Goal: Navigation & Orientation: Understand site structure

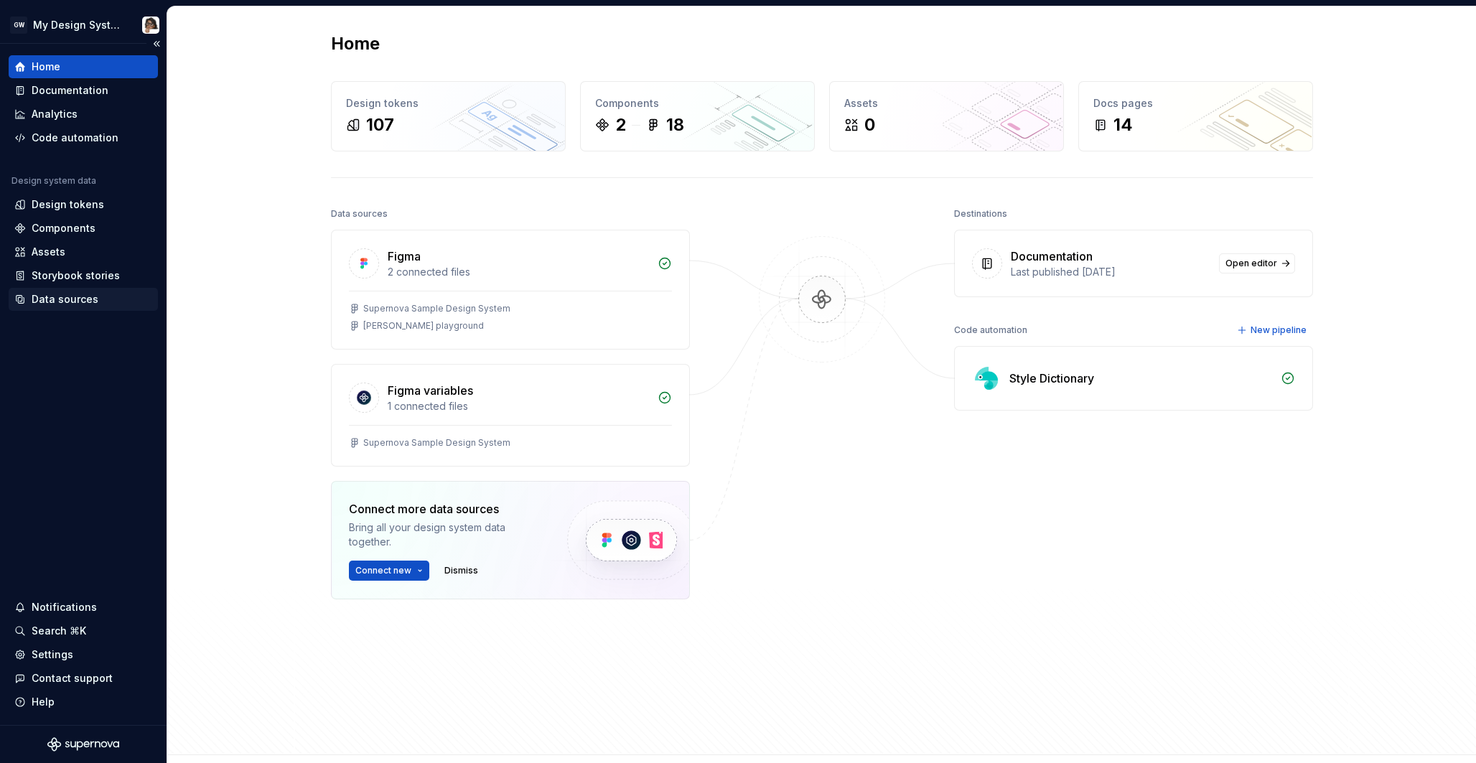
click at [88, 300] on div "Data sources" at bounding box center [65, 299] width 67 height 14
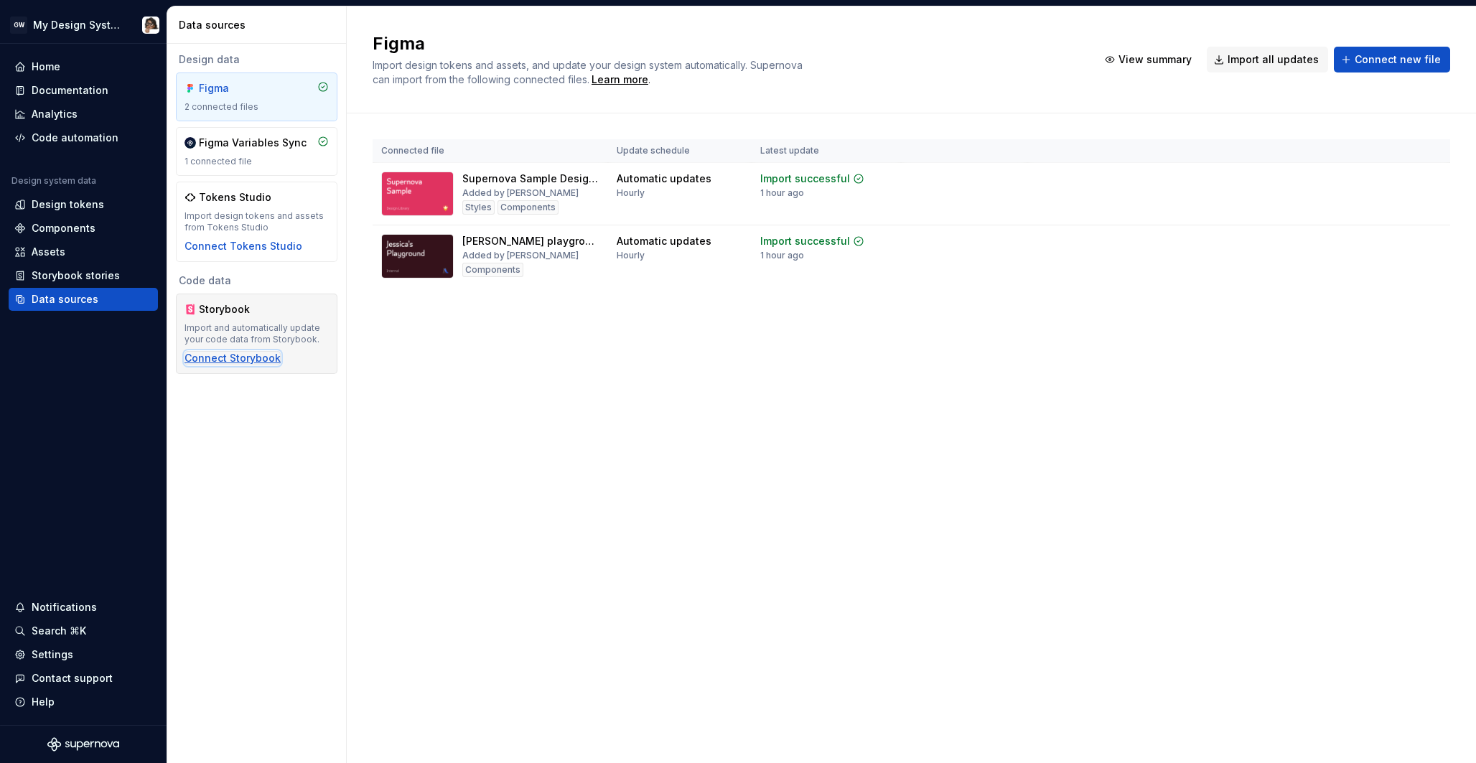
click at [261, 355] on div "Connect Storybook" at bounding box center [232, 358] width 96 height 14
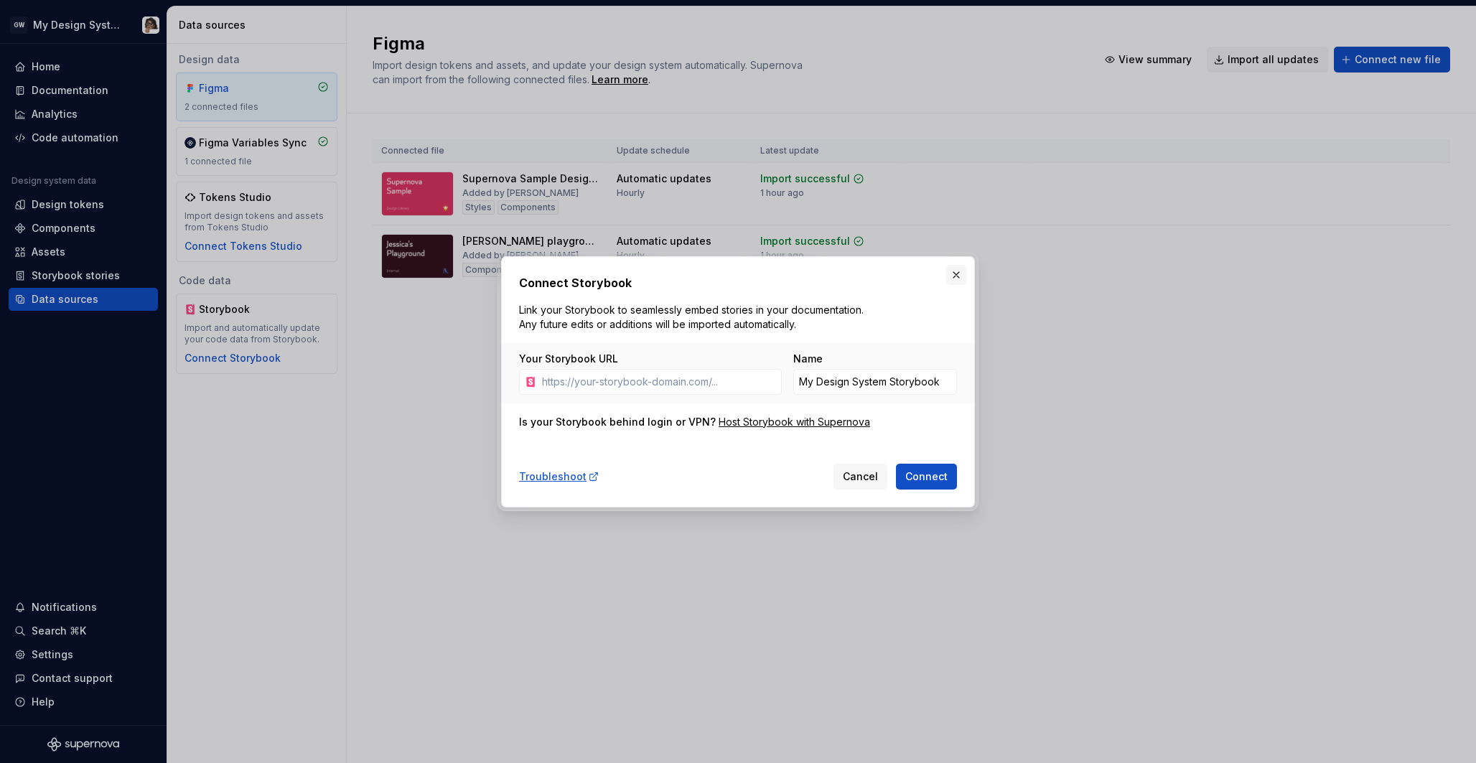
click at [956, 273] on button "button" at bounding box center [956, 275] width 20 height 20
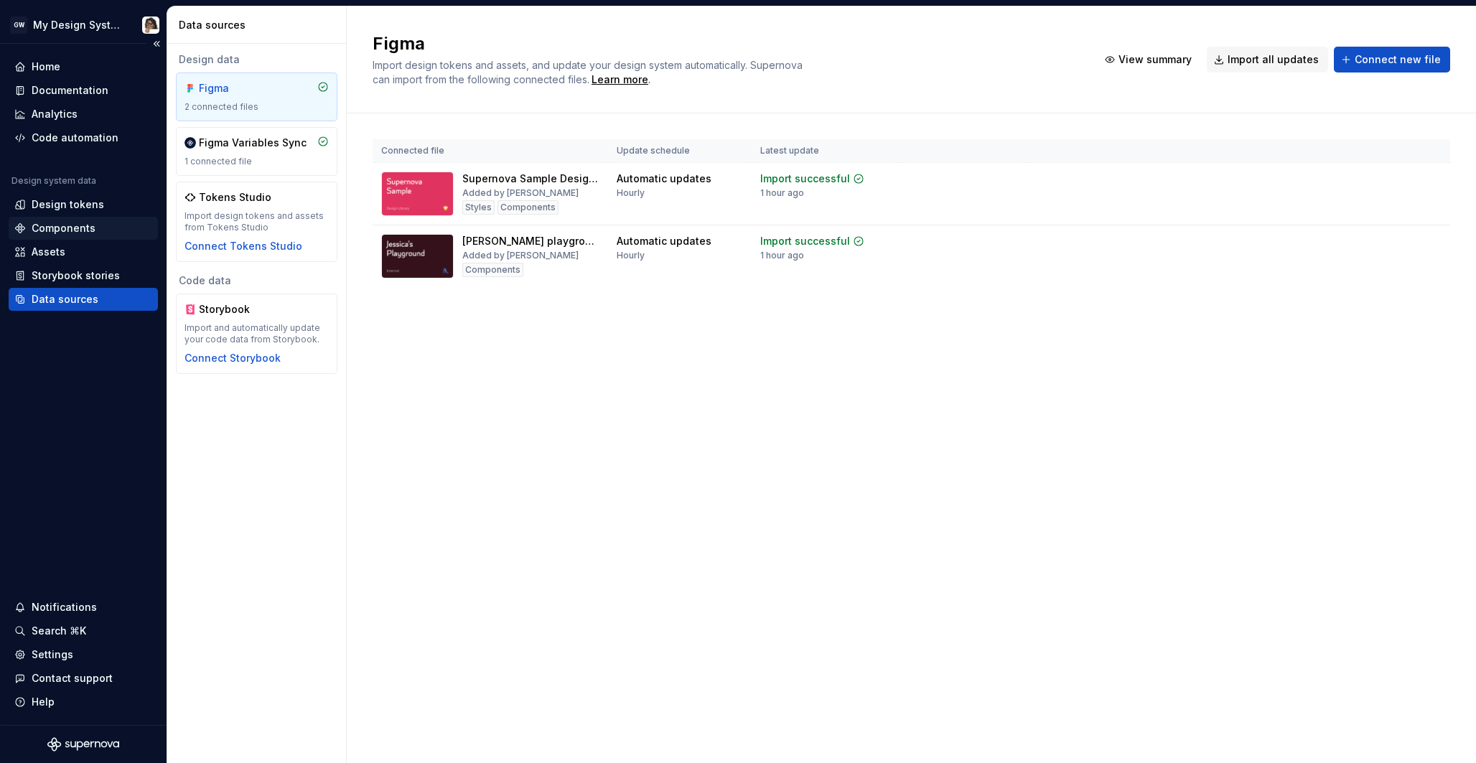
click at [82, 229] on div "Components" at bounding box center [64, 228] width 64 height 14
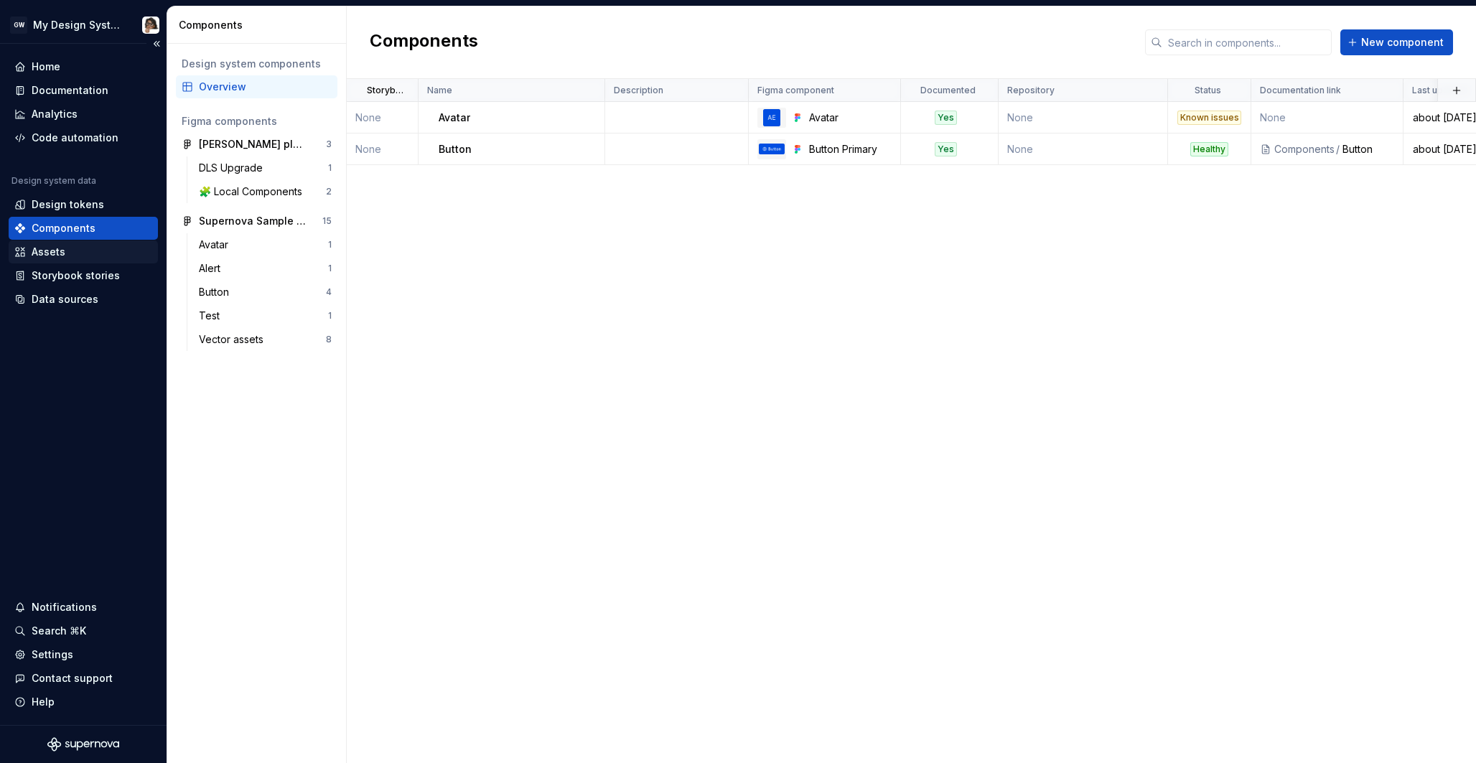
click at [75, 261] on div "Assets" at bounding box center [83, 251] width 149 height 23
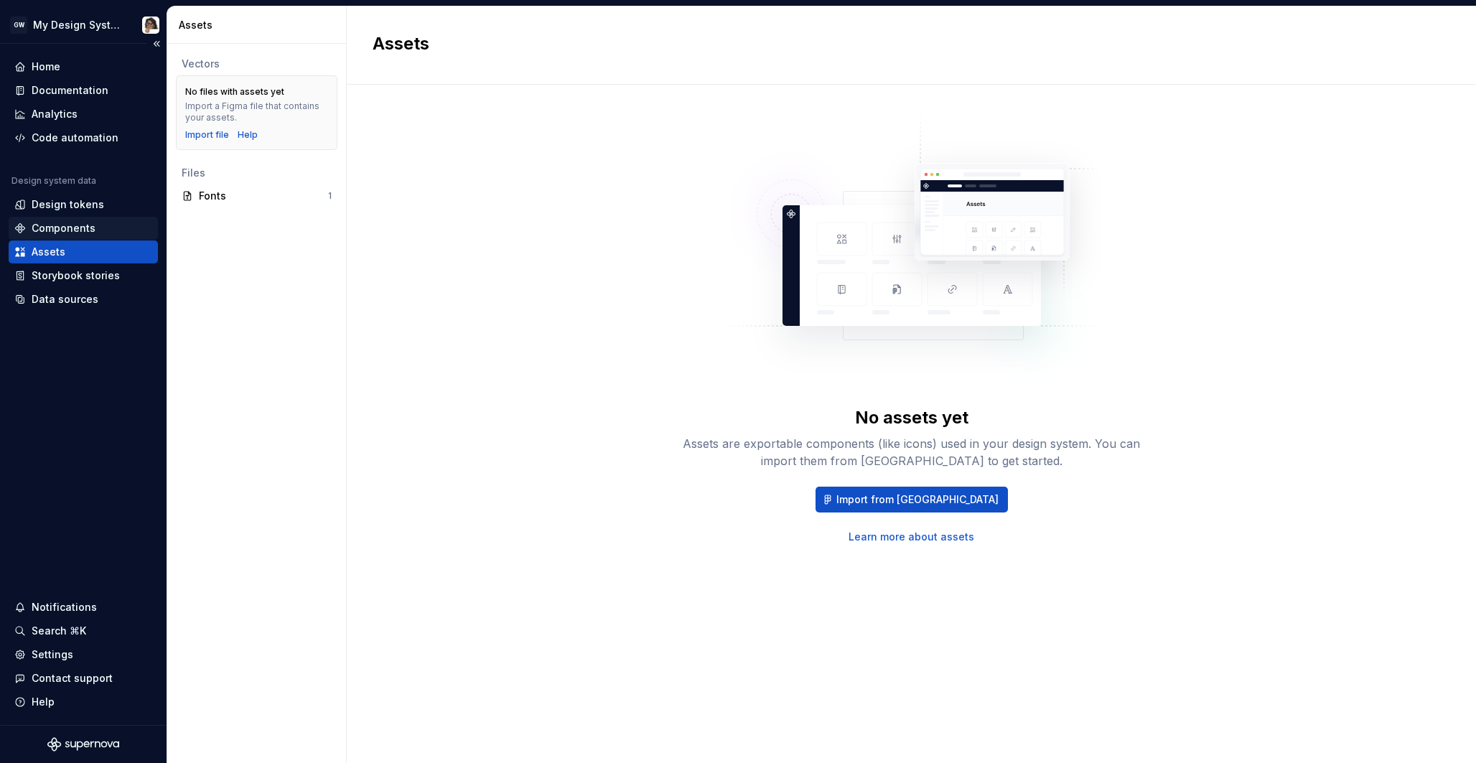
click at [83, 225] on div "Components" at bounding box center [64, 228] width 64 height 14
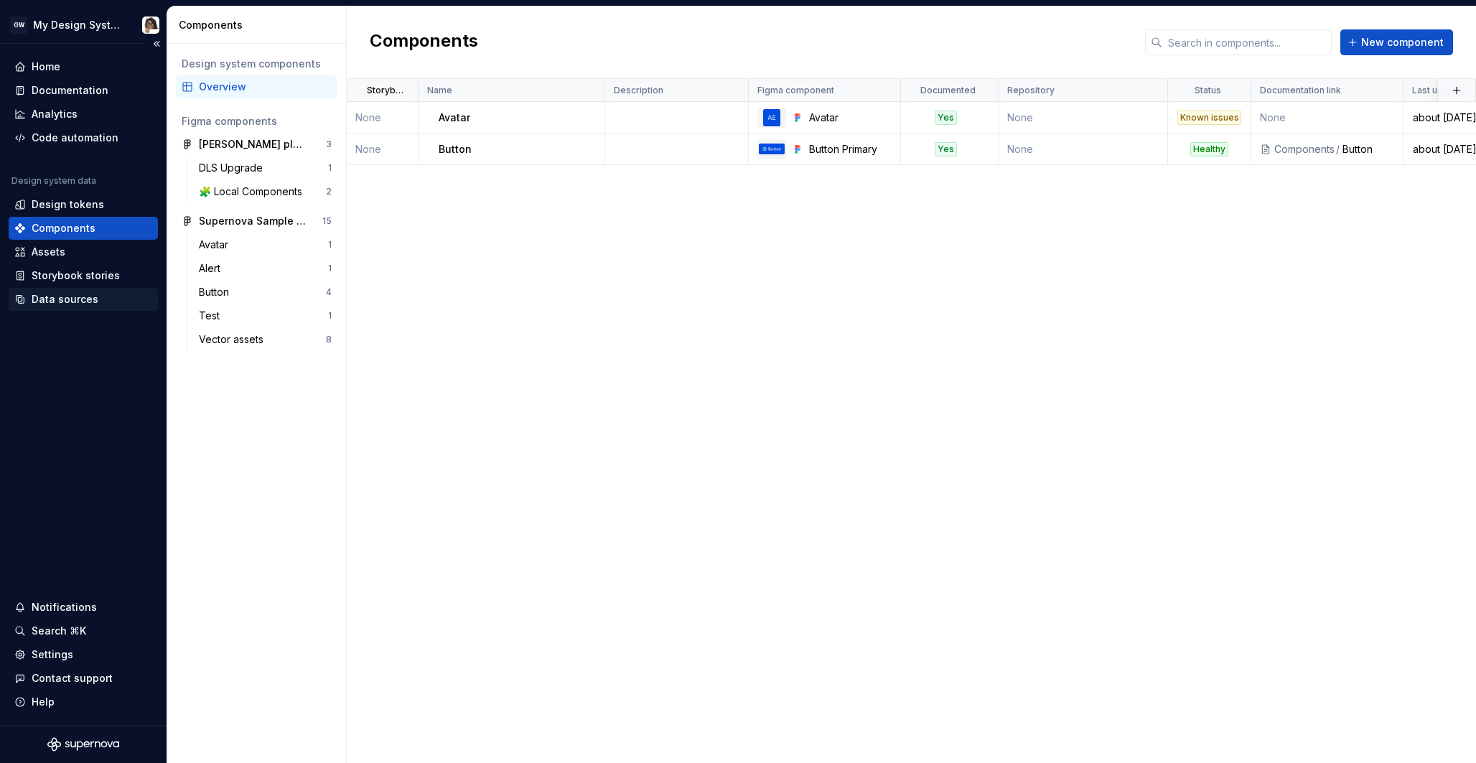
click at [82, 296] on div "Data sources" at bounding box center [65, 299] width 67 height 14
